Goal: Information Seeking & Learning: Understand process/instructions

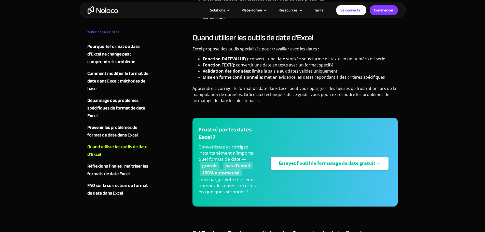
scroll to position [1316, 0]
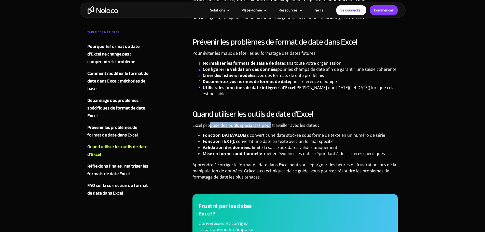
drag, startPoint x: 210, startPoint y: 124, endPoint x: 269, endPoint y: 125, distance: 59.1
click at [269, 125] on font "Excel propose des outils spécialisés pour travailler avec les dates :" at bounding box center [256, 126] width 127 height 6
click at [265, 133] on font ": convertit une date stockée sous forme de texte en un numéro de série" at bounding box center [317, 135] width 138 height 6
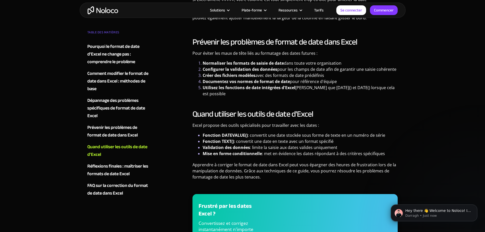
scroll to position [0, 0]
drag, startPoint x: 203, startPoint y: 142, endPoint x: 235, endPoint y: 142, distance: 32.1
click at [235, 142] on li "Fonction TEXT() : convertit une date en texte avec un format spécifié" at bounding box center [300, 141] width 195 height 6
click at [259, 147] on font ": limite la saisie aux dates valides uniquement" at bounding box center [293, 148] width 87 height 6
drag, startPoint x: 203, startPoint y: 135, endPoint x: 250, endPoint y: 133, distance: 46.4
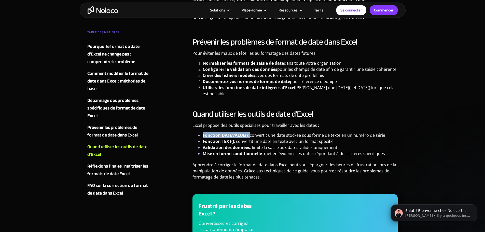
click at [250, 133] on li "Fonction DATEVALUE() : convertit une date stockée sous forme de texte en un num…" at bounding box center [300, 135] width 195 height 6
click at [248, 134] on font ": convertit une date stockée sous forme de texte en un numéro de série" at bounding box center [317, 135] width 138 height 6
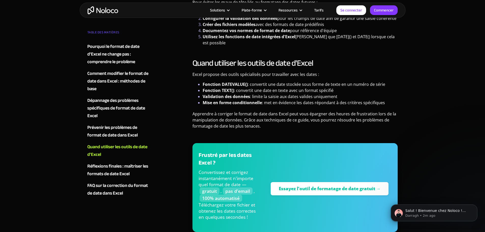
scroll to position [1316, 0]
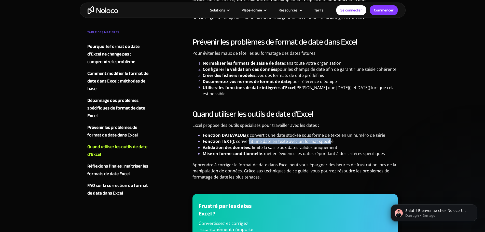
drag, startPoint x: 249, startPoint y: 142, endPoint x: 331, endPoint y: 143, distance: 81.5
click at [331, 143] on font ": convertit une date en texte avec un format spécifié" at bounding box center [284, 142] width 100 height 6
click at [307, 155] on font ": met en évidence les dates répondant à des critères spécifiques" at bounding box center [323, 154] width 123 height 6
drag, startPoint x: 254, startPoint y: 146, endPoint x: 322, endPoint y: 148, distance: 68.3
click at [322, 148] on font ": limite la saisie aux dates valides uniquement" at bounding box center [293, 148] width 87 height 6
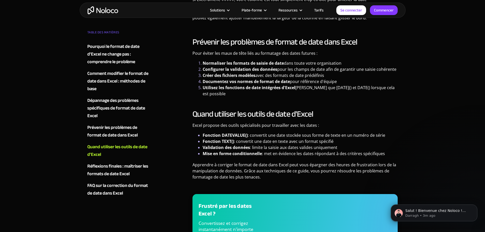
click at [280, 153] on font ": met en évidence les dates répondant à des critères spécifiques" at bounding box center [323, 154] width 123 height 6
drag, startPoint x: 261, startPoint y: 136, endPoint x: 347, endPoint y: 136, distance: 85.8
click at [347, 136] on font ": convertit une date stockée sous forme de texte en un numéro de série" at bounding box center [317, 135] width 138 height 6
click at [240, 138] on font "Fonction DATEVALUE()" at bounding box center [225, 135] width 45 height 6
drag, startPoint x: 221, startPoint y: 134, endPoint x: 248, endPoint y: 135, distance: 26.2
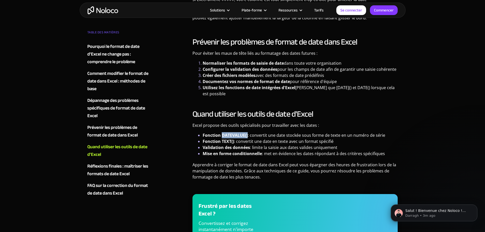
click at [248, 135] on font "Fonction DATEVALUE()" at bounding box center [225, 135] width 45 height 6
copy font "DATEVALUE()"
